Goal: Transaction & Acquisition: Download file/media

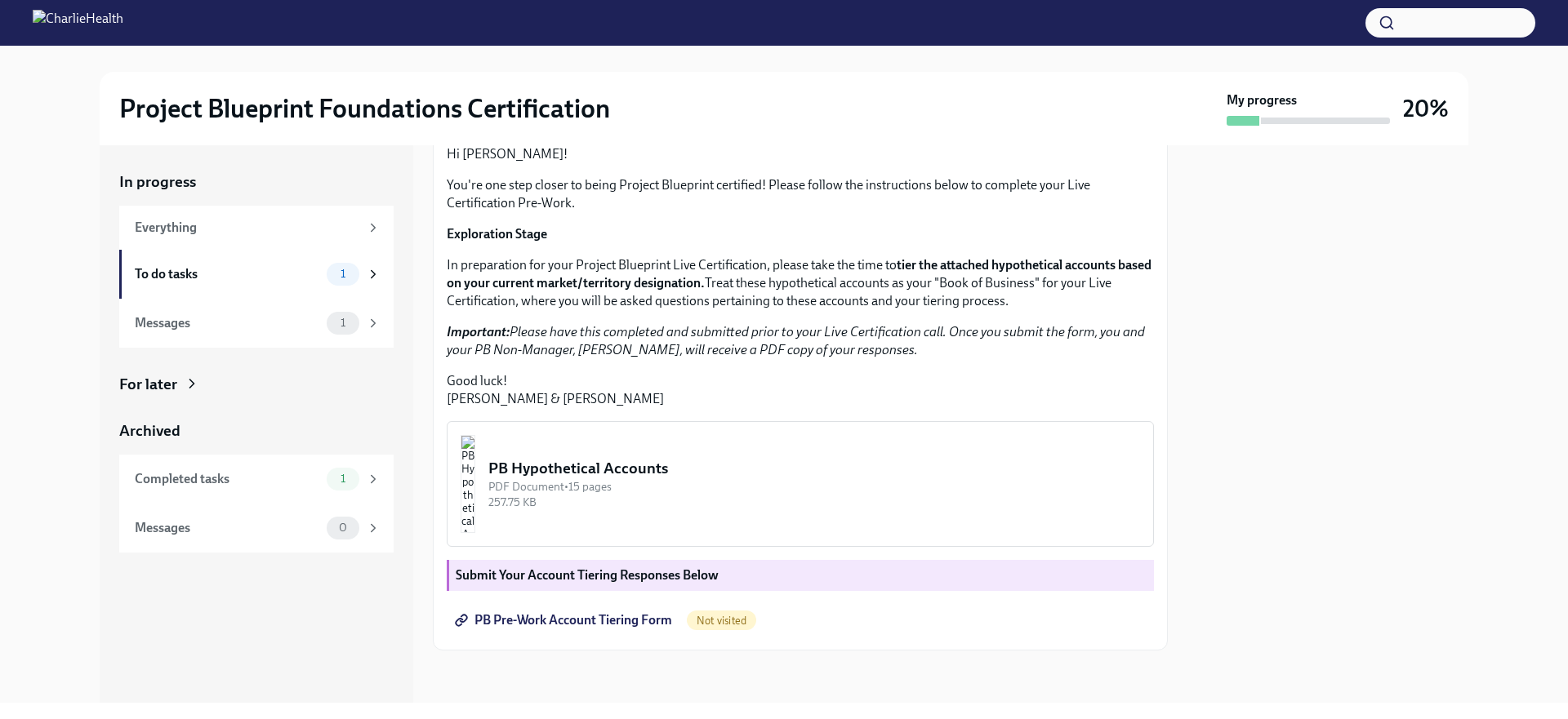
scroll to position [292, 0]
click at [698, 492] on div "PDF Document • 15 pages" at bounding box center [814, 487] width 652 height 16
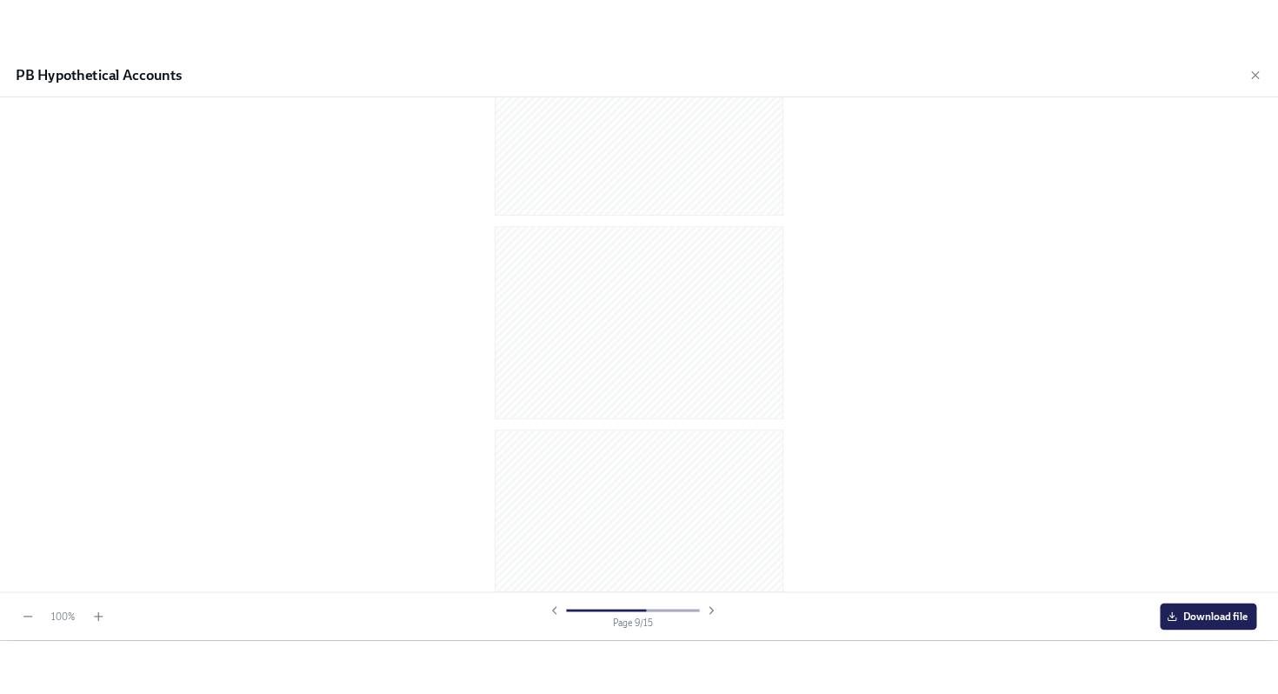
scroll to position [0, 0]
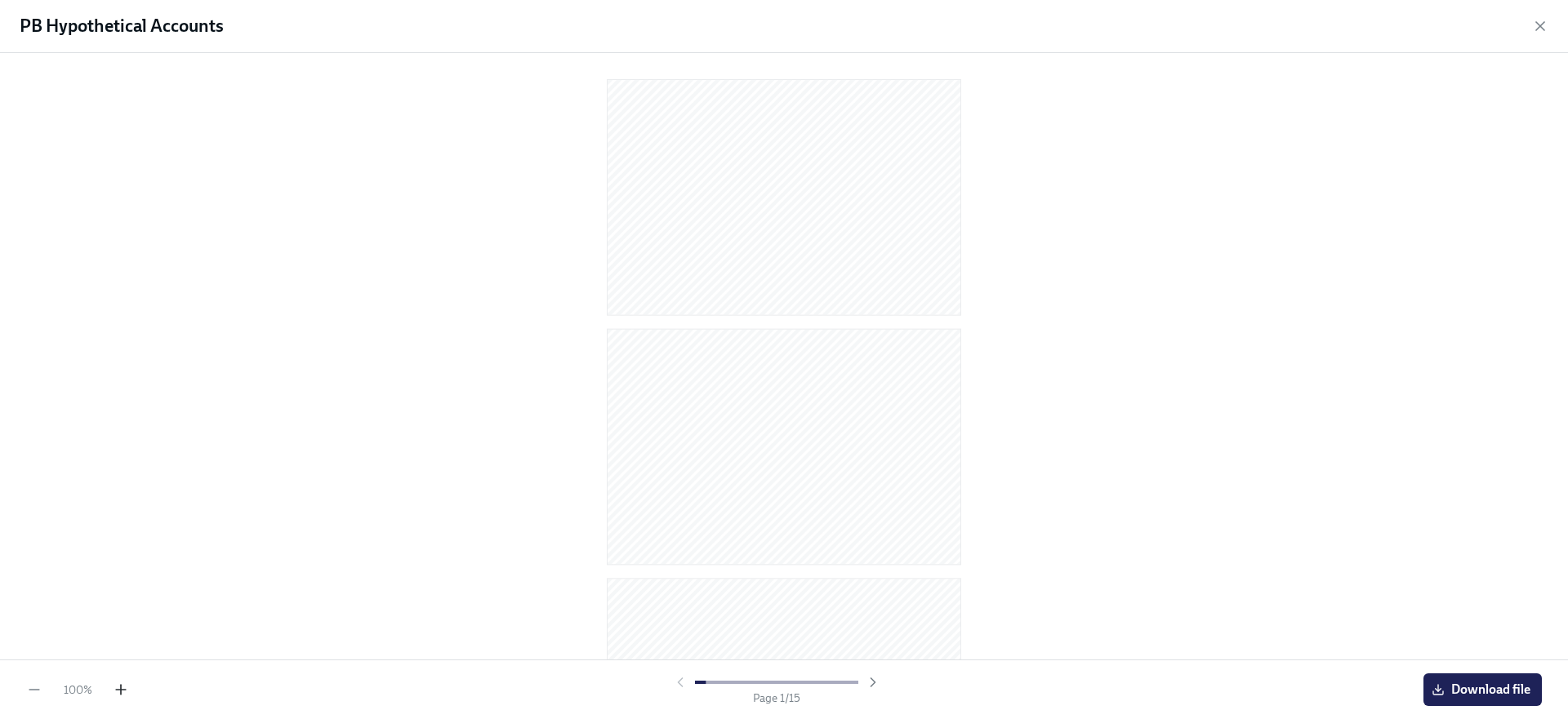
click at [128, 686] on icon "button" at bounding box center [120, 689] width 16 height 16
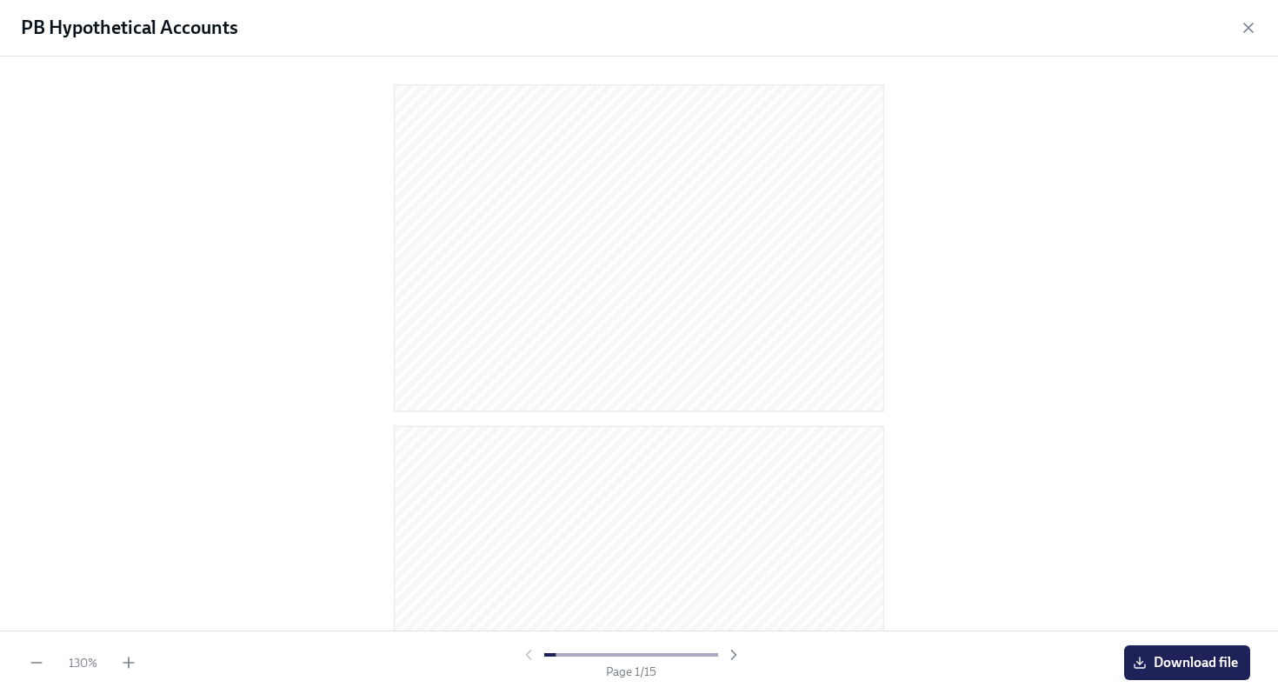
scroll to position [255, 0]
click at [1162, 657] on span "Download file" at bounding box center [1188, 662] width 102 height 17
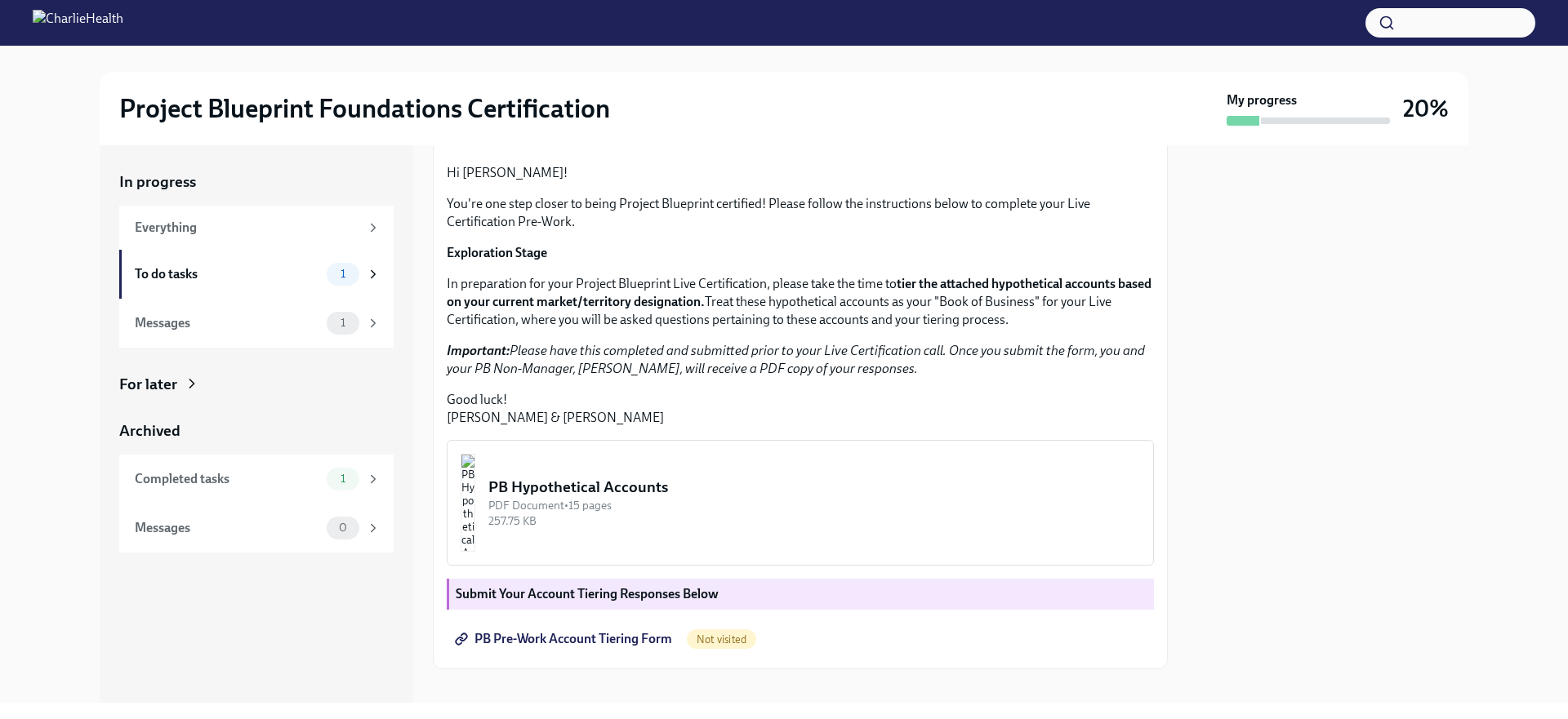
scroll to position [292, 0]
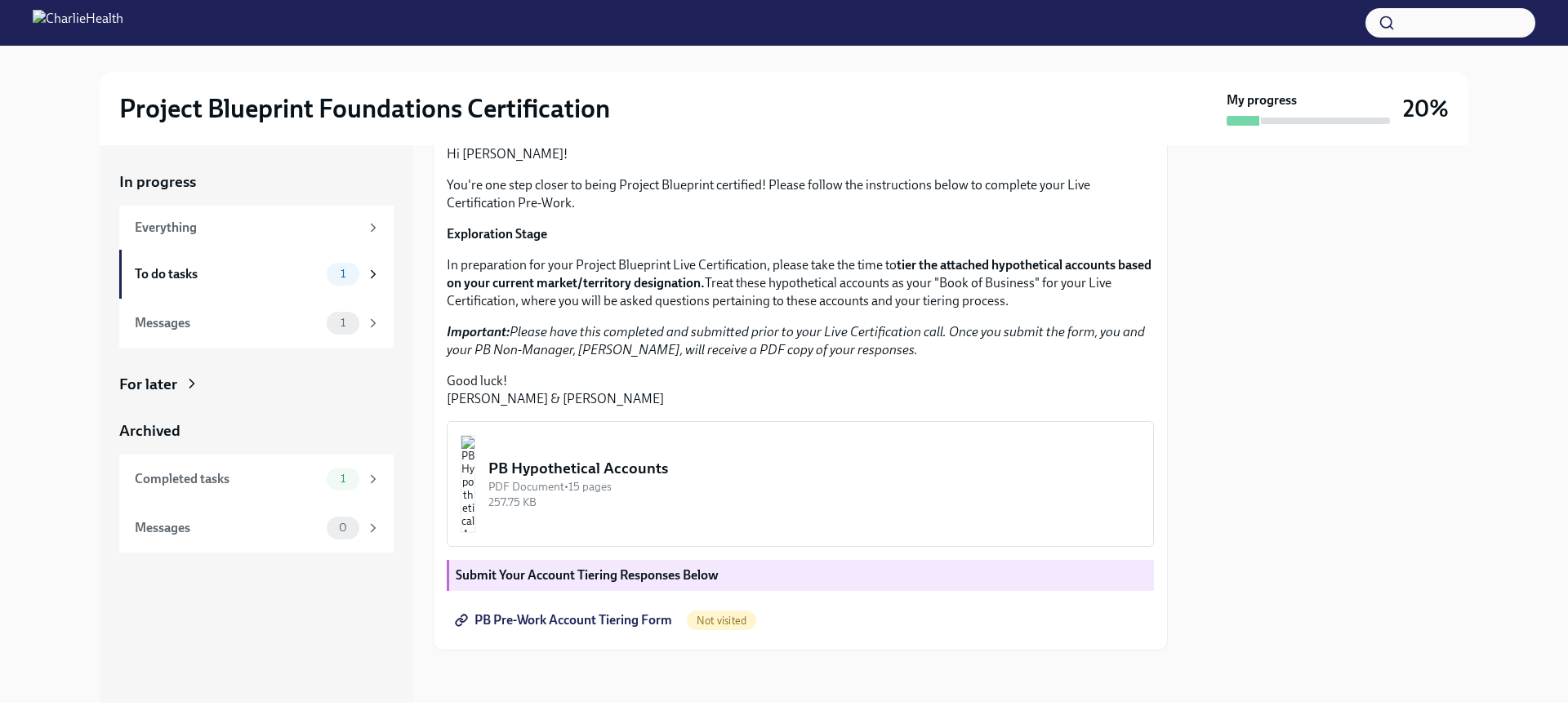
click at [579, 620] on span "PB Pre-Work Account Tiering Form" at bounding box center [565, 620] width 214 height 16
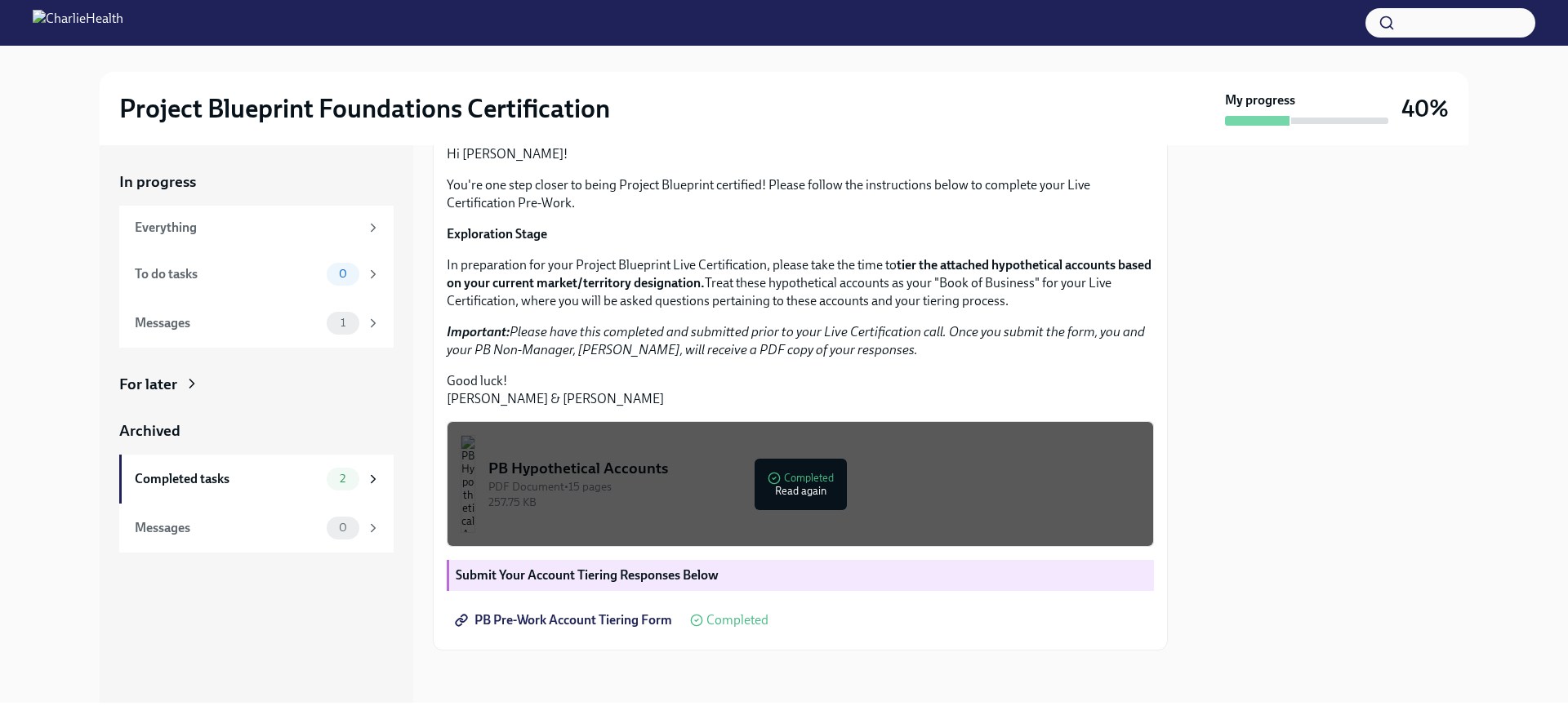
scroll to position [270, 0]
click at [248, 277] on div "To do tasks" at bounding box center [226, 274] width 185 height 18
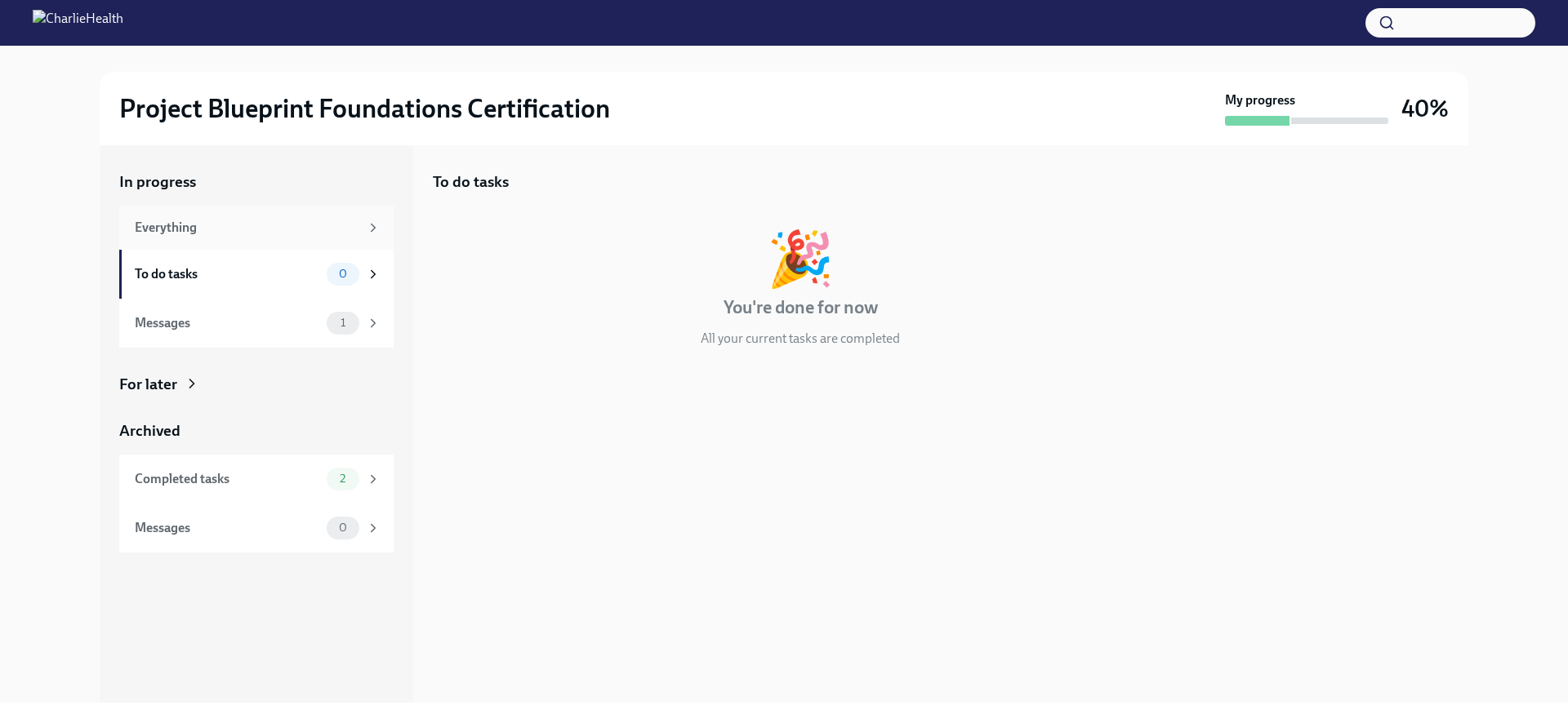
click at [259, 212] on div "Everything" at bounding box center [256, 227] width 274 height 44
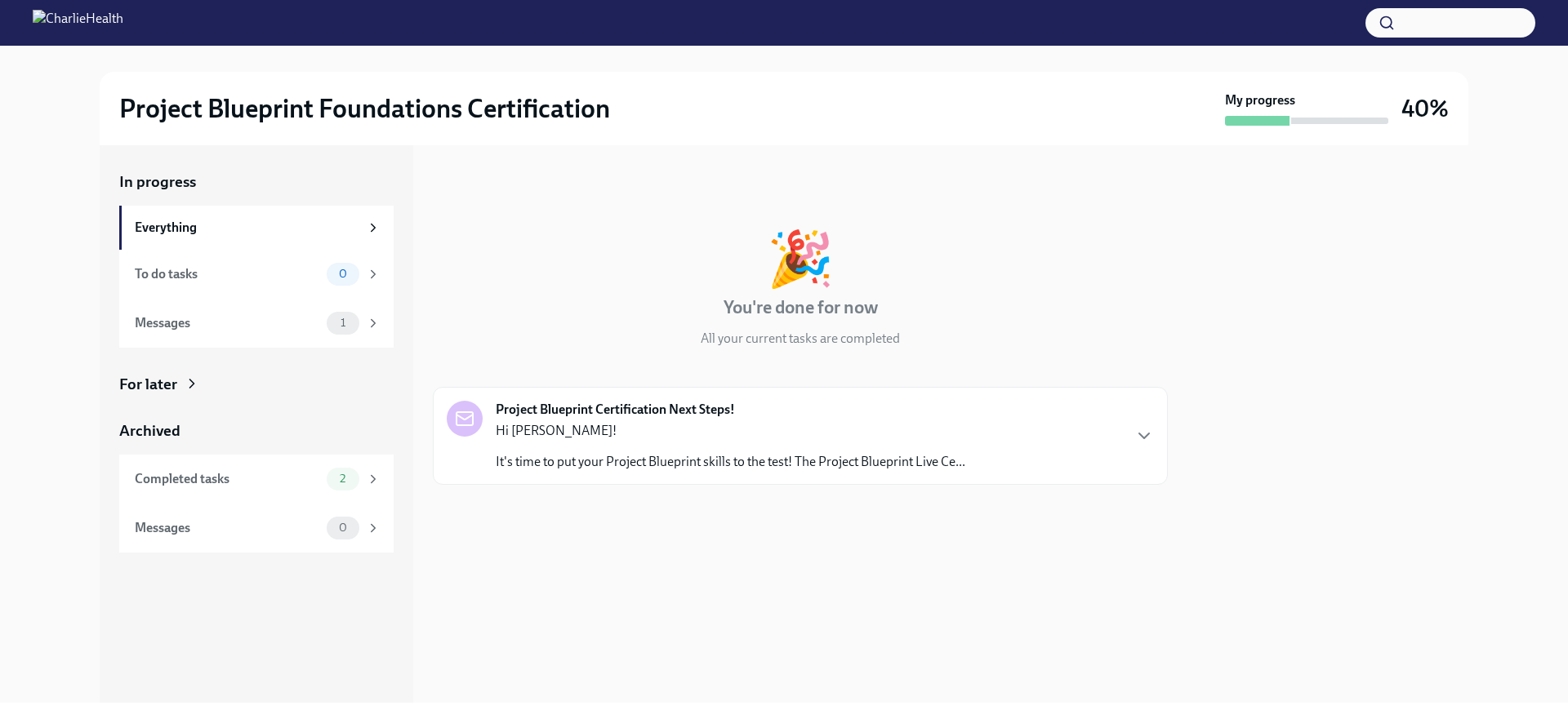
click at [928, 441] on div "Hi [PERSON_NAME]! It's time to put your Project Blueprint skills to the test! T…" at bounding box center [730, 447] width 469 height 49
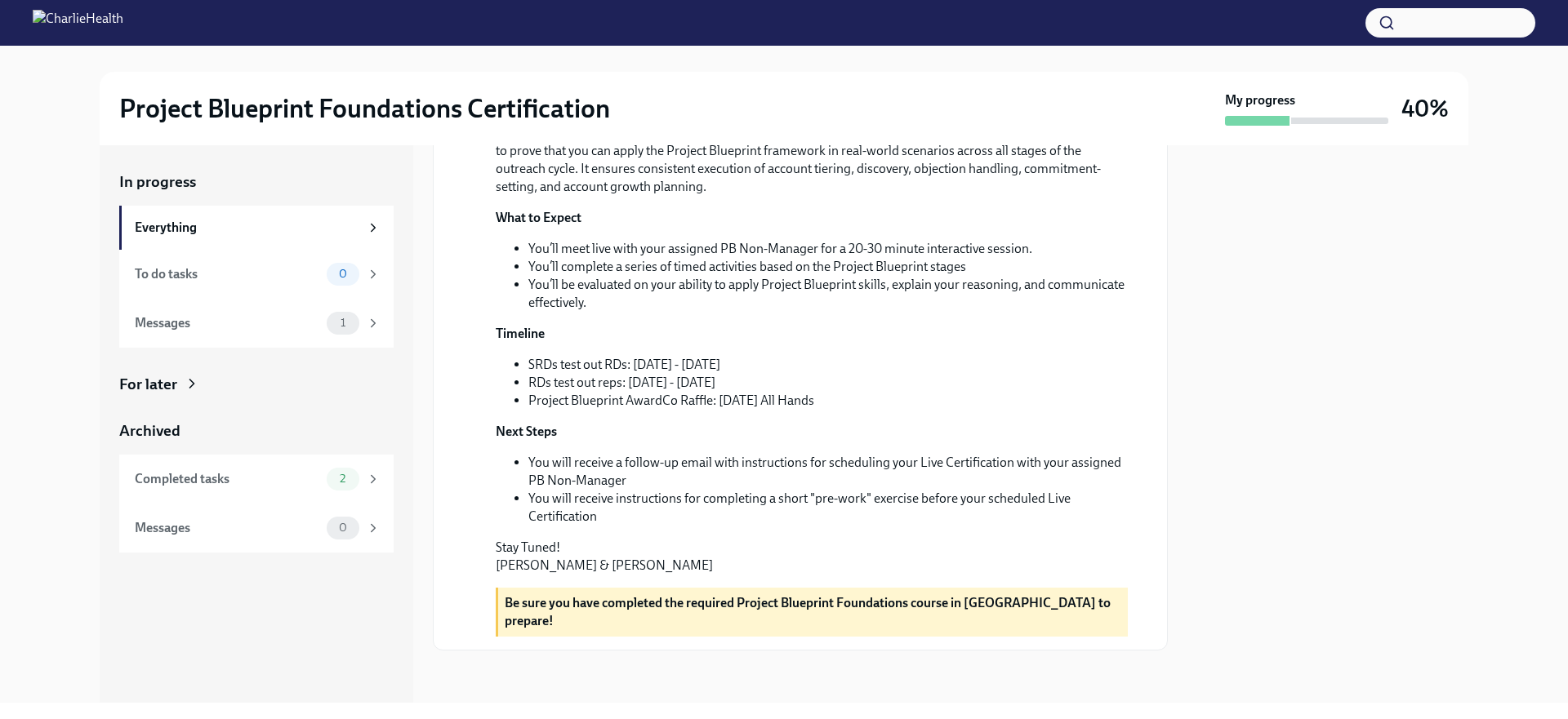
scroll to position [524, 0]
